Goal: Navigation & Orientation: Find specific page/section

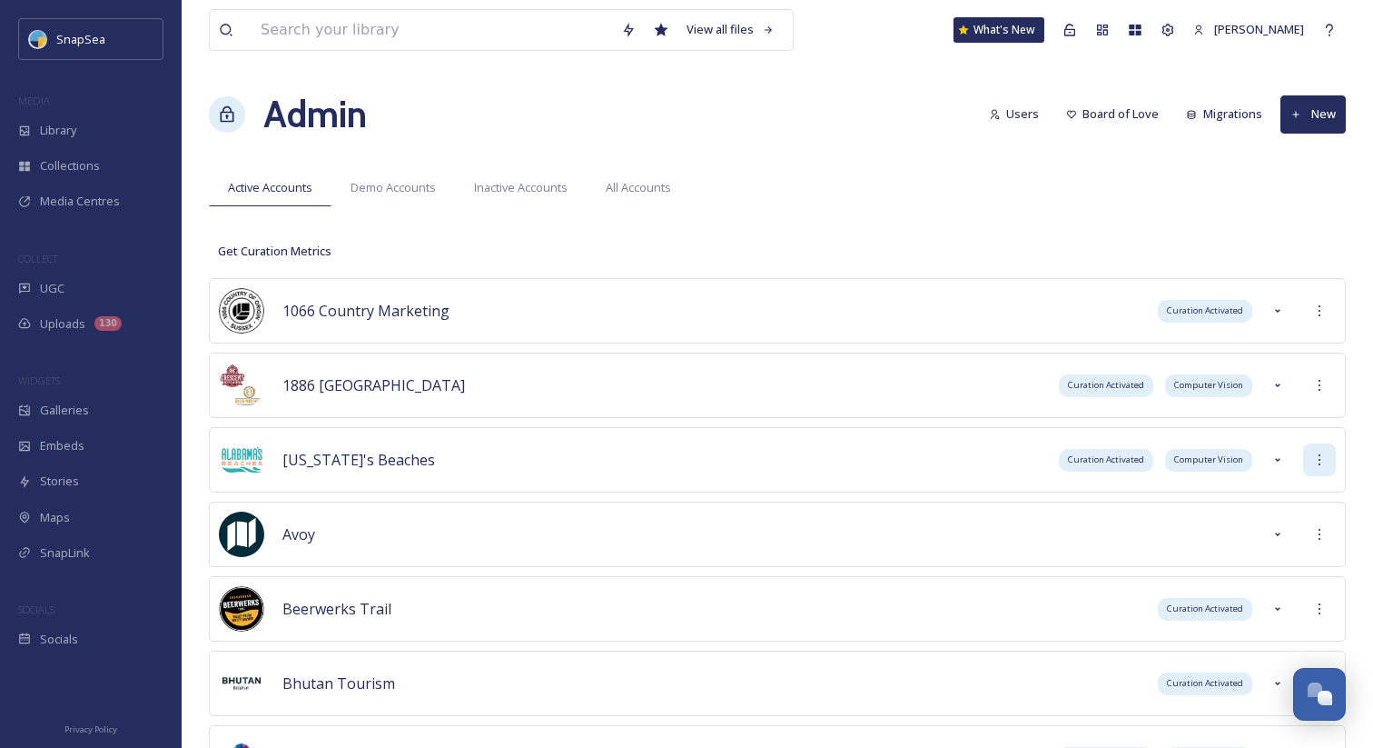
click at [1319, 471] on div at bounding box center [1319, 459] width 33 height 33
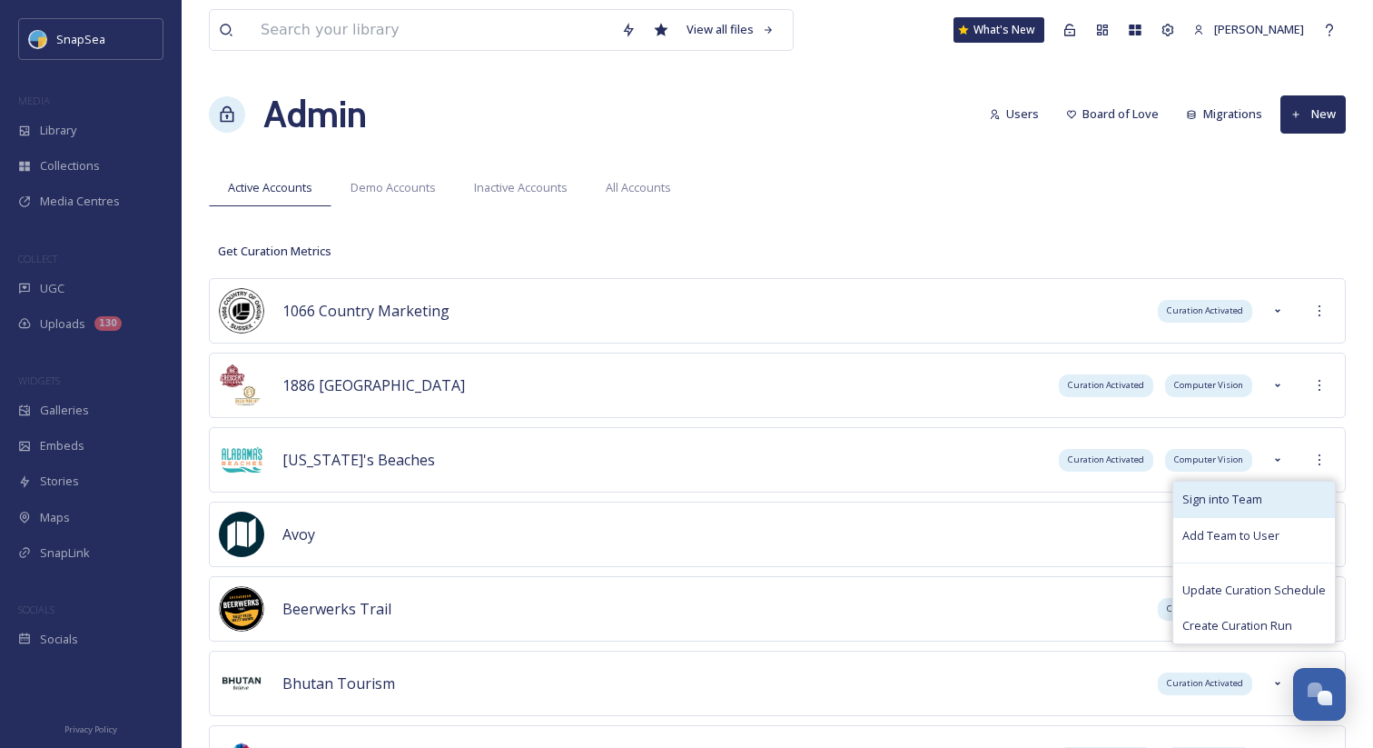
click at [1315, 483] on div "Sign into Team" at bounding box center [1254, 498] width 162 height 35
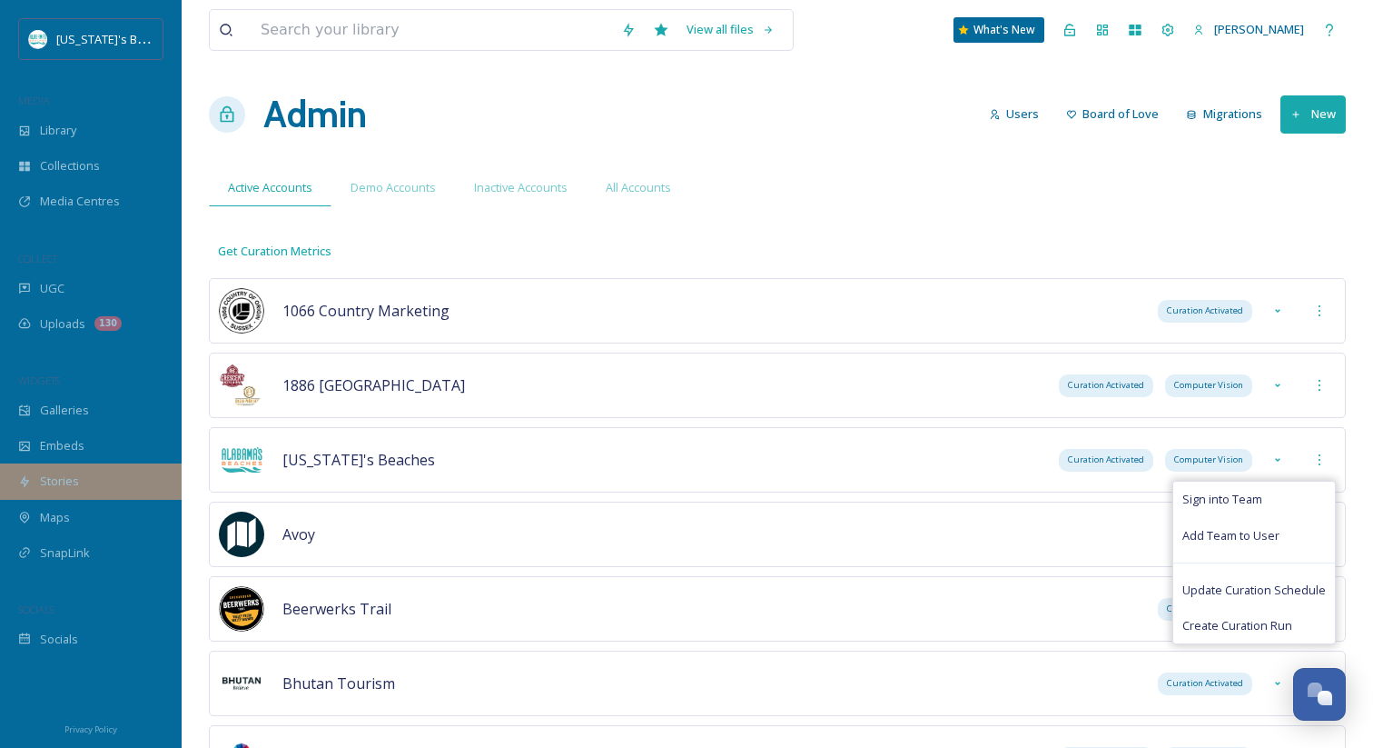
click at [109, 495] on div "Stories" at bounding box center [91, 480] width 182 height 35
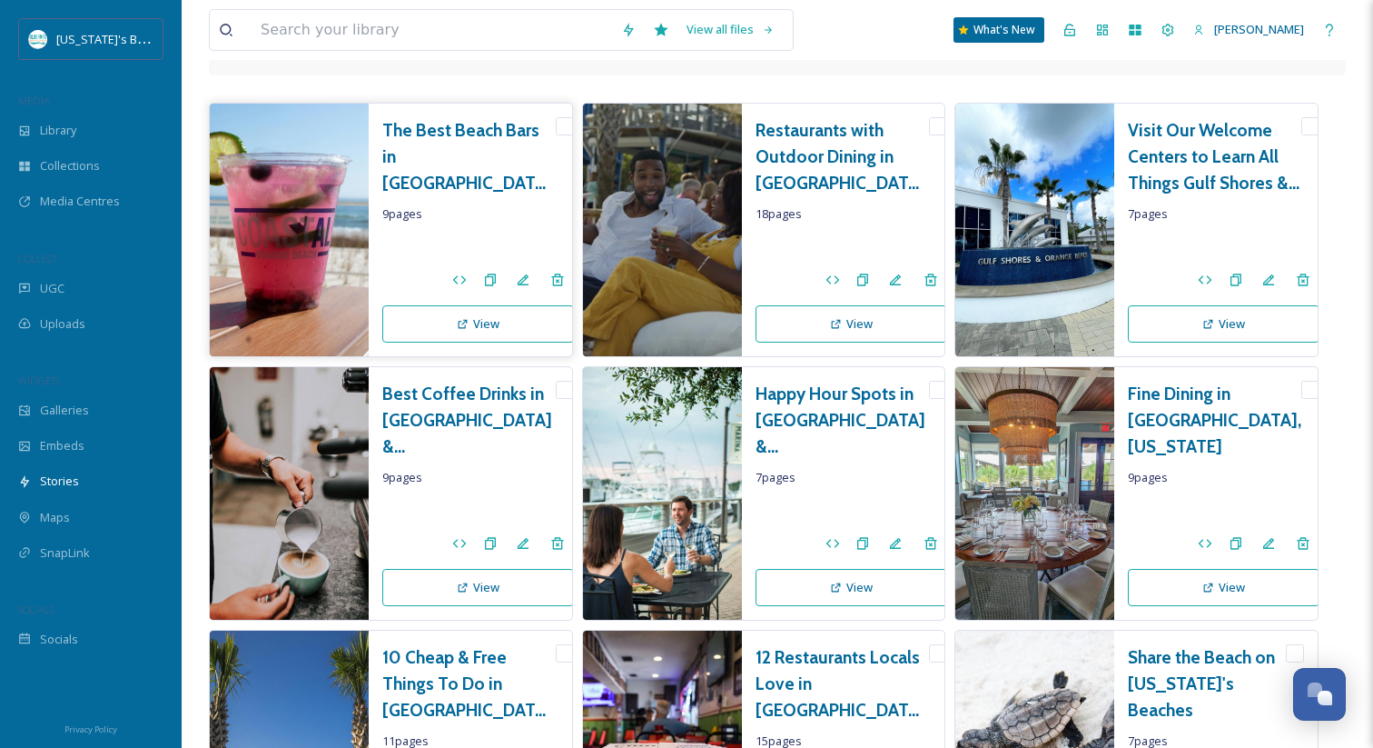
scroll to position [178, 0]
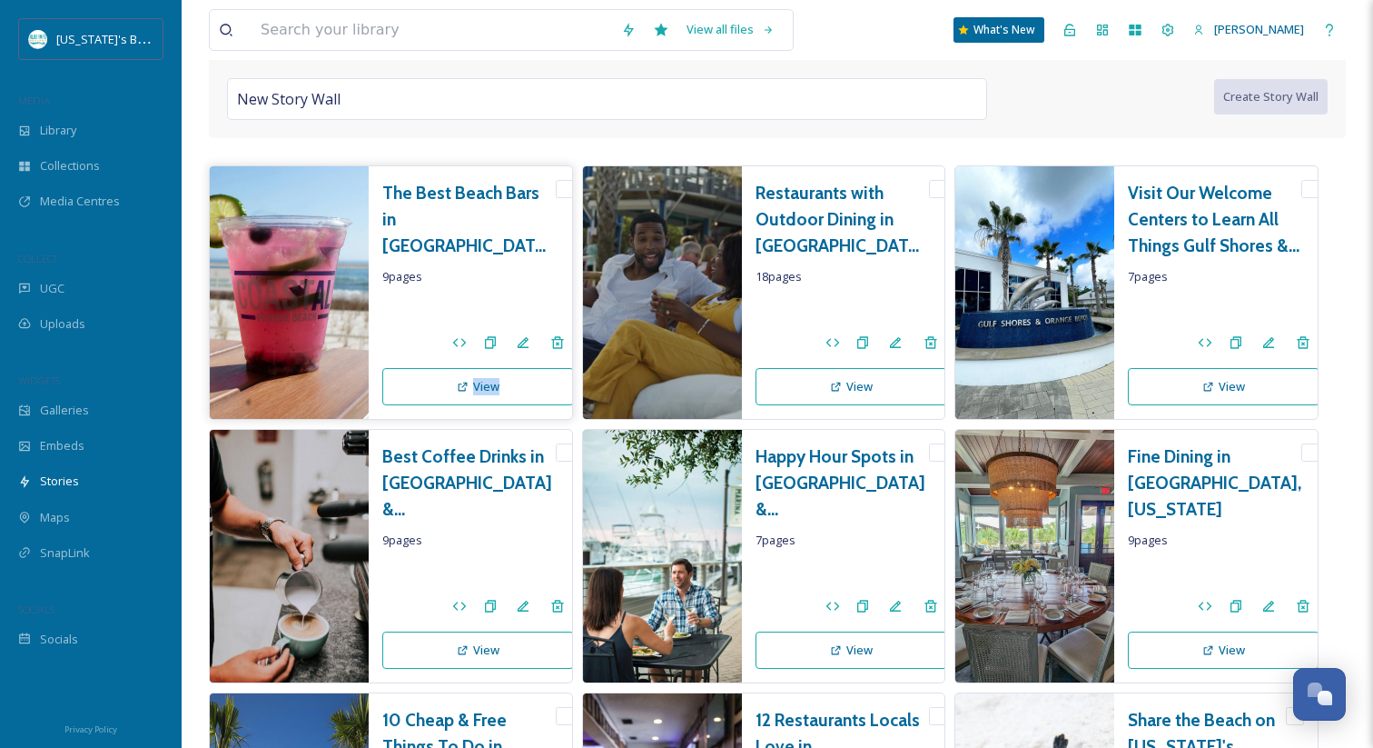
click at [398, 225] on h3 "The Best Beach Bars in [GEOGRAPHIC_DATA] & [GEOGRAPHIC_DATA], [US_STATE]" at bounding box center [468, 219] width 173 height 78
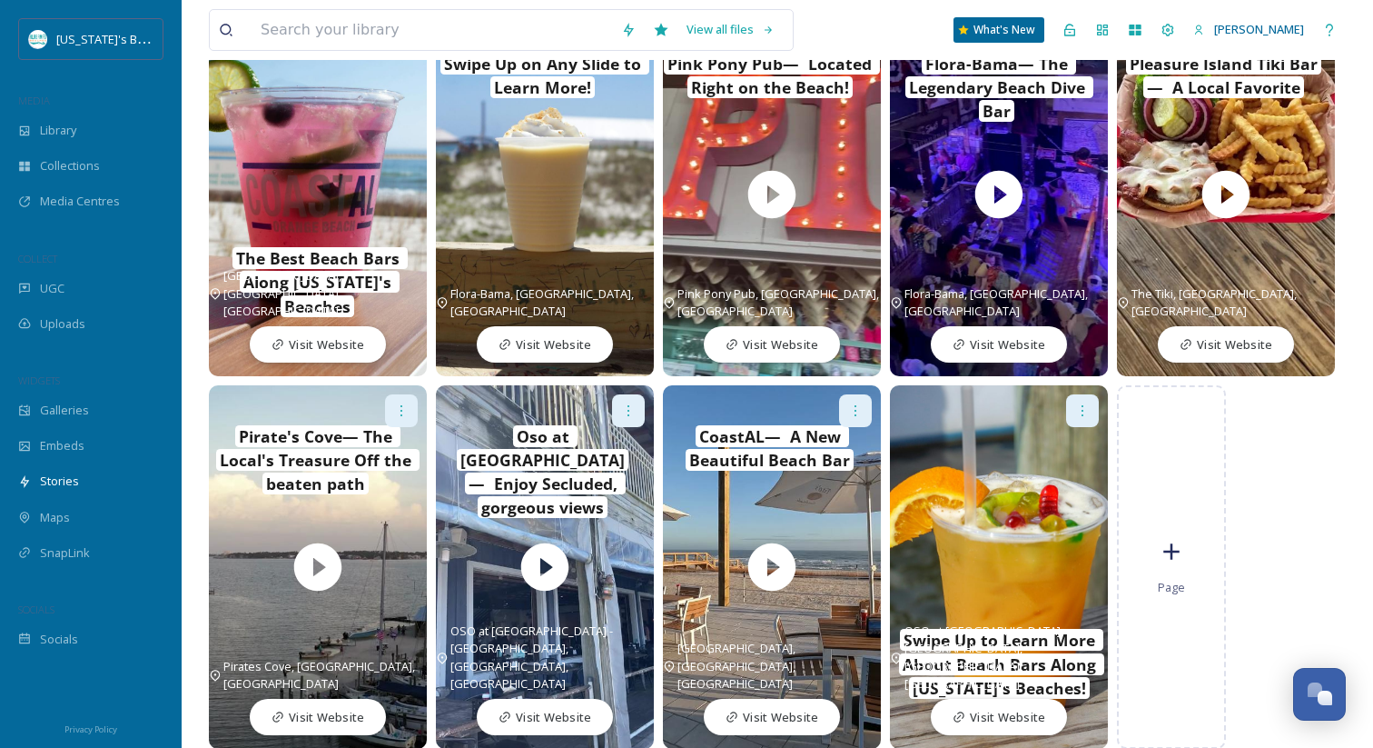
scroll to position [224, 0]
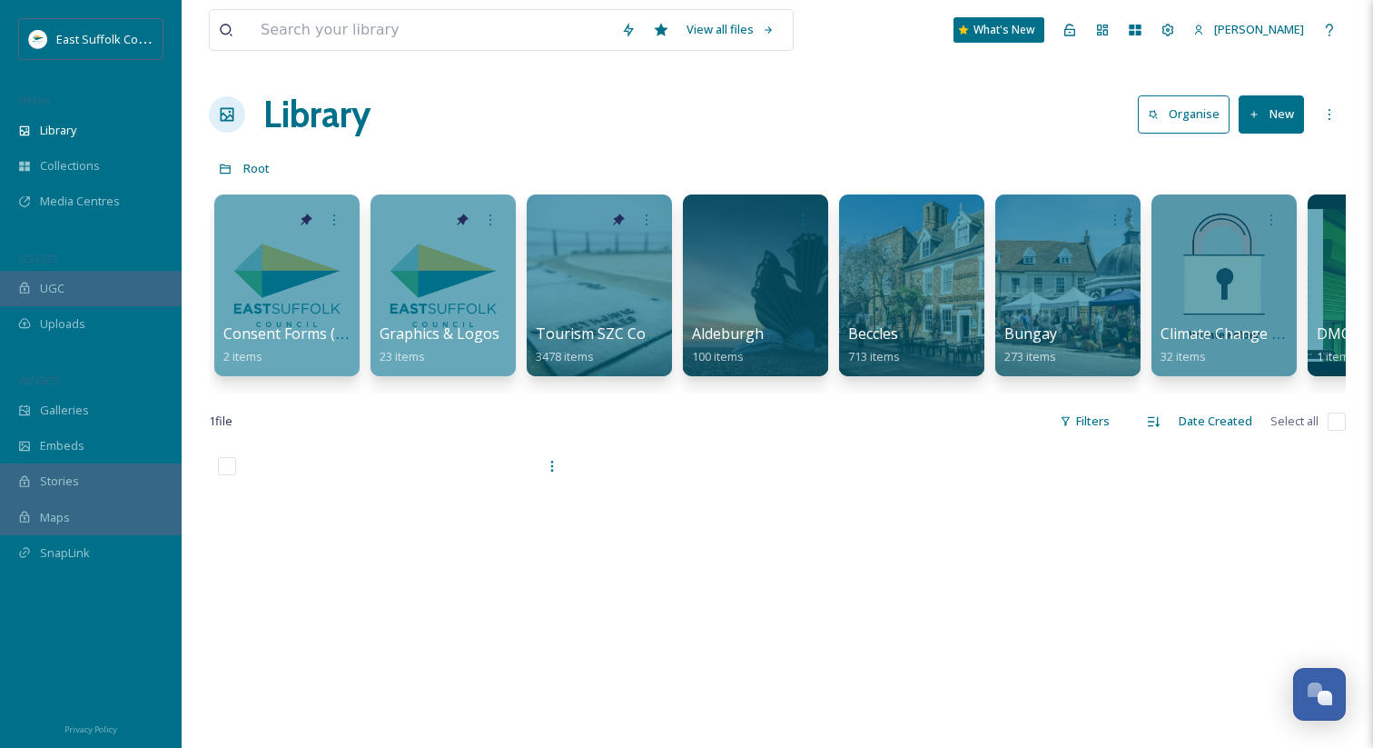
click at [1043, 92] on div "Library Organise New" at bounding box center [777, 114] width 1137 height 54
click at [917, 148] on div "View all files What's New Adham Elsawaf Library Organise New Root Your Selectio…" at bounding box center [778, 597] width 1192 height 1195
